Goal: Task Accomplishment & Management: Manage account settings

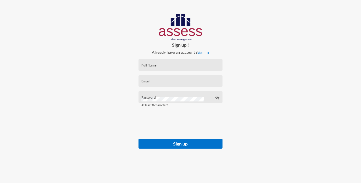
click at [203, 52] on link "sign in" at bounding box center [202, 52] width 11 height 5
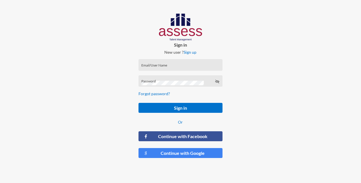
click at [145, 65] on input "Email/User Name" at bounding box center [180, 66] width 78 height 5
paste input "Nasr [PERSON_NAME]"
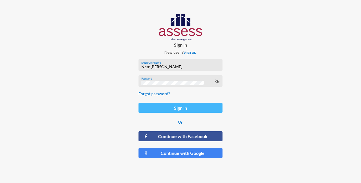
click at [184, 107] on button "Sign in" at bounding box center [180, 108] width 84 height 10
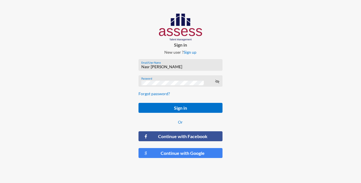
drag, startPoint x: 180, startPoint y: 66, endPoint x: 140, endPoint y: 66, distance: 39.7
click at [140, 66] on div "[PERSON_NAME] Email/User Name" at bounding box center [180, 65] width 84 height 12
paste input "Rahma"
click at [140, 80] on div "Password" at bounding box center [180, 81] width 84 height 12
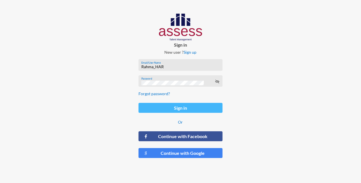
click at [168, 107] on button "Sign in" at bounding box center [180, 108] width 84 height 10
click at [161, 111] on button "Sign in" at bounding box center [180, 108] width 84 height 10
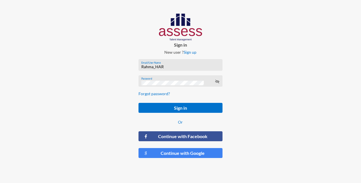
click at [176, 67] on input "Rahma_HAR" at bounding box center [180, 66] width 78 height 5
paste input "[PERSON_NAME]"
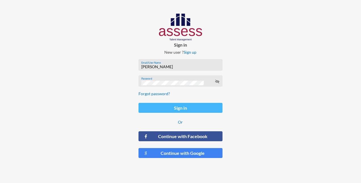
click at [165, 104] on button "Sign in" at bounding box center [180, 108] width 84 height 10
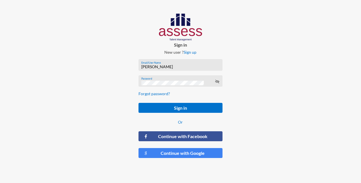
click at [175, 64] on div "[PERSON_NAME] Email/User Name" at bounding box center [180, 66] width 78 height 9
drag, startPoint x: 174, startPoint y: 66, endPoint x: 132, endPoint y: 60, distance: 42.4
click at [132, 60] on div "Sign in New user ? Sign up [PERSON_NAME] Email/User Name Password Forgot passwo…" at bounding box center [180, 88] width 120 height 176
paste input "[EMAIL_ADDRESS][PERSON_NAME][DOMAIN_NAME]"
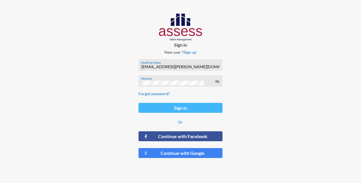
click at [170, 107] on button "Sign in" at bounding box center [180, 108] width 84 height 10
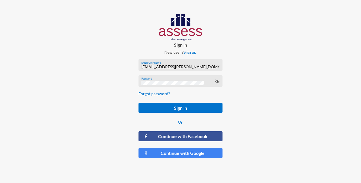
click at [201, 68] on input "[EMAIL_ADDRESS][PERSON_NAME][DOMAIN_NAME]" at bounding box center [180, 66] width 78 height 5
drag, startPoint x: 201, startPoint y: 67, endPoint x: 139, endPoint y: 62, distance: 62.3
click at [139, 62] on div "[EMAIL_ADDRESS][PERSON_NAME][DOMAIN_NAME] Email/User Name" at bounding box center [180, 65] width 84 height 12
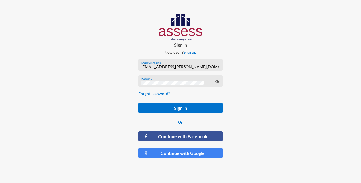
paste input "Nasr [PERSON_NAME]"
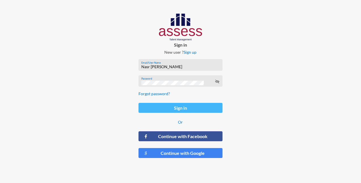
type input "Nasr [PERSON_NAME]"
click at [161, 106] on button "Sign in" at bounding box center [180, 108] width 84 height 10
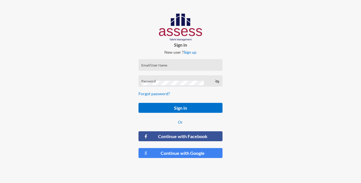
click at [162, 66] on input "Email/User Name" at bounding box center [180, 66] width 78 height 5
paste input "Nasr [PERSON_NAME]"
type input "Nasr [PERSON_NAME]"
